Goal: Task Accomplishment & Management: Manage account settings

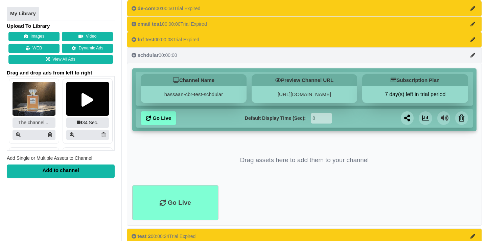
scroll to position [61, 0]
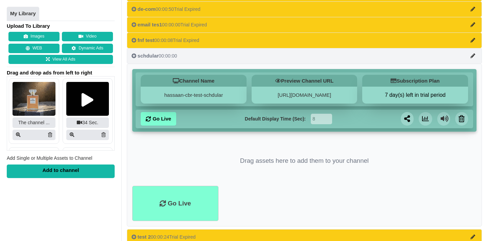
click at [148, 56] on span "schdular" at bounding box center [148, 56] width 21 height 6
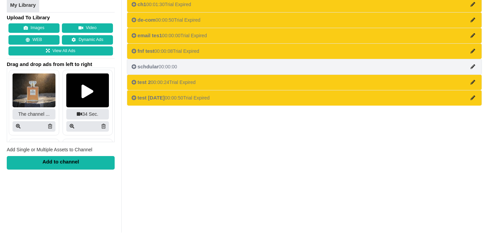
scroll to position [50, 0]
click at [148, 56] on button "fnf test 00:00:08 Trial Expired" at bounding box center [304, 51] width 355 height 16
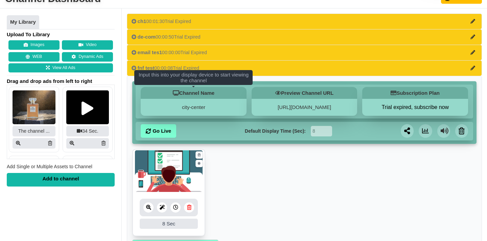
scroll to position [136, 0]
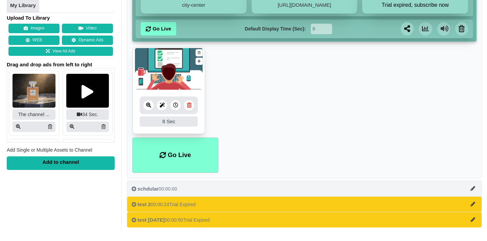
click at [170, 184] on button "schdular 00:00:00" at bounding box center [304, 189] width 355 height 16
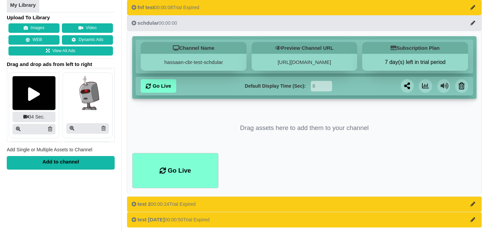
scroll to position [101, 0]
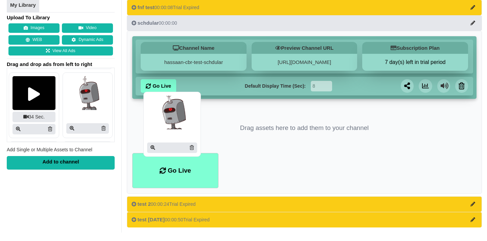
drag, startPoint x: 92, startPoint y: 106, endPoint x: 173, endPoint y: 125, distance: 83.1
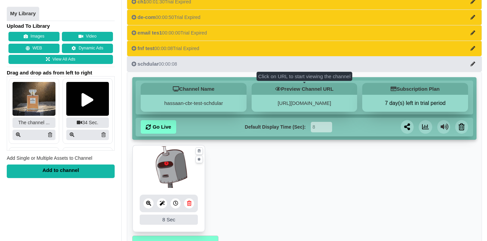
scroll to position [90, 0]
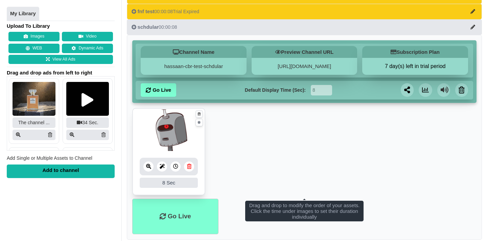
click at [199, 116] on icon at bounding box center [199, 114] width 3 height 4
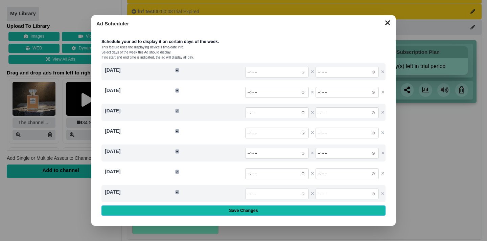
click at [305, 132] on input "time" at bounding box center [277, 133] width 64 height 11
type input "16:24"
click at [371, 132] on input "time" at bounding box center [348, 133] width 64 height 11
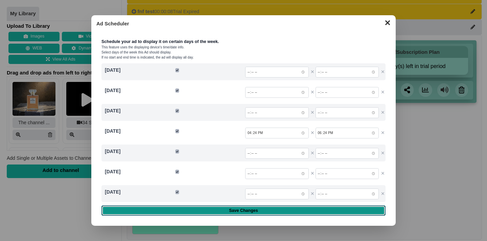
click at [242, 208] on input "Save Changes" at bounding box center [244, 210] width 284 height 10
type input "18:24"
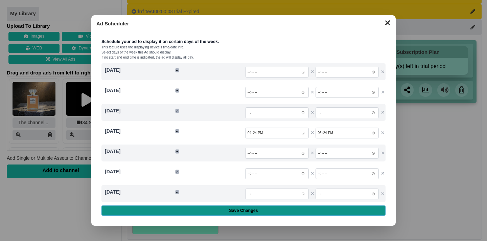
type input "Saving..."
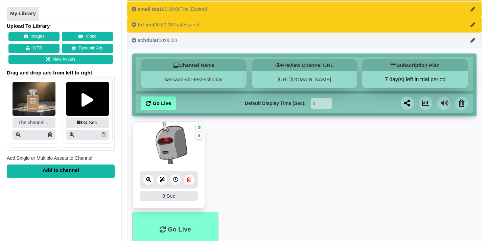
scroll to position [142, 0]
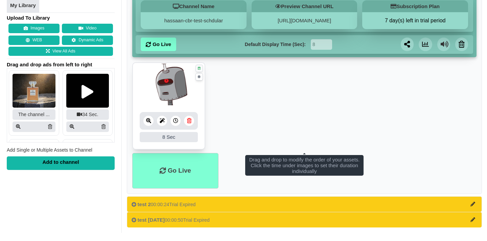
click at [200, 67] on icon at bounding box center [199, 68] width 3 height 4
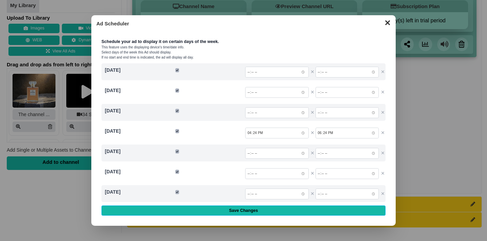
click at [452, 133] on dialog "✕ Ad Scheduler Schedule your ad to display it on certain days of the week. This…" at bounding box center [243, 120] width 487 height 241
click at [374, 132] on input "18:24:00.000" at bounding box center [348, 133] width 64 height 11
click at [406, 148] on dialog "✕ Ad Scheduler Schedule your ad to display it on certain days of the week. This…" at bounding box center [243, 120] width 487 height 241
type input "21:24"
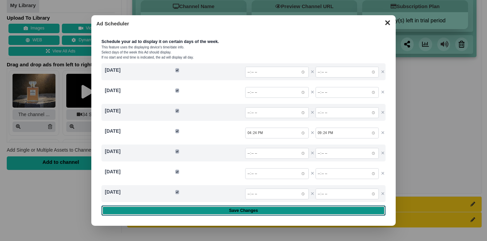
click at [281, 213] on input "Save Changes" at bounding box center [244, 210] width 284 height 10
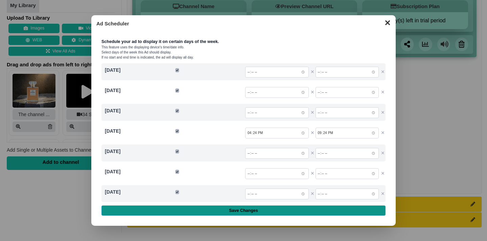
type input "Saving..."
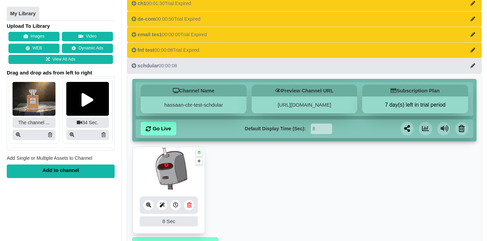
scroll to position [52, 0]
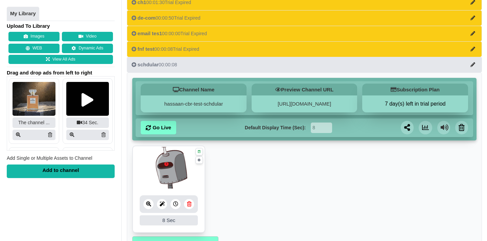
click at [216, 188] on ul "8 8 Sec Fade In Scale In Swirl In Slide In Slide Elliptic Roll In Swing In Save" at bounding box center [304, 191] width 345 height 91
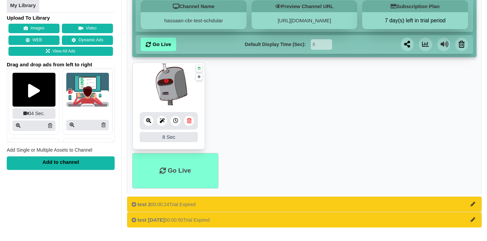
scroll to position [324, 0]
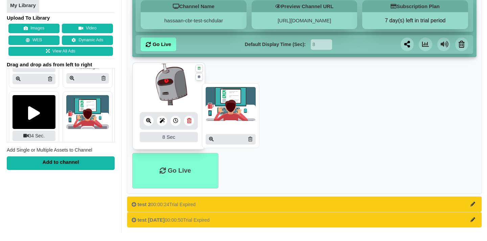
drag, startPoint x: 85, startPoint y: 113, endPoint x: 225, endPoint y: 105, distance: 140.0
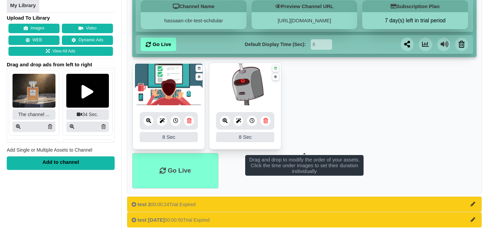
scroll to position [142, 0]
